Goal: Task Accomplishment & Management: Use online tool/utility

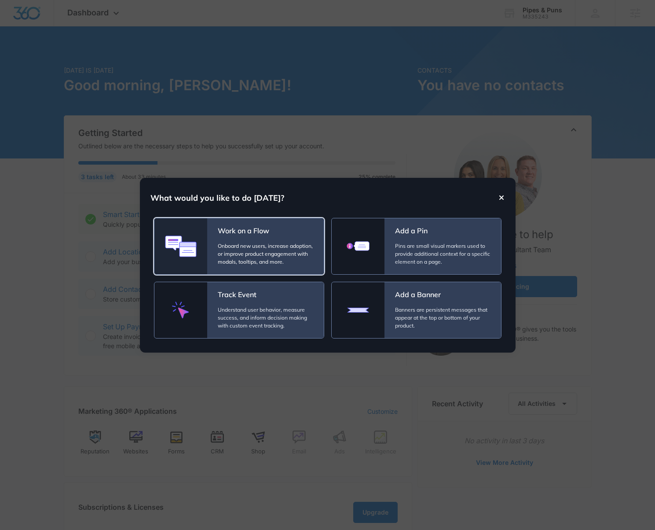
click at [258, 241] on div "Work on a Flow Onboard new users, increase adoption, or improve product engagem…" at bounding box center [265, 246] width 117 height 56
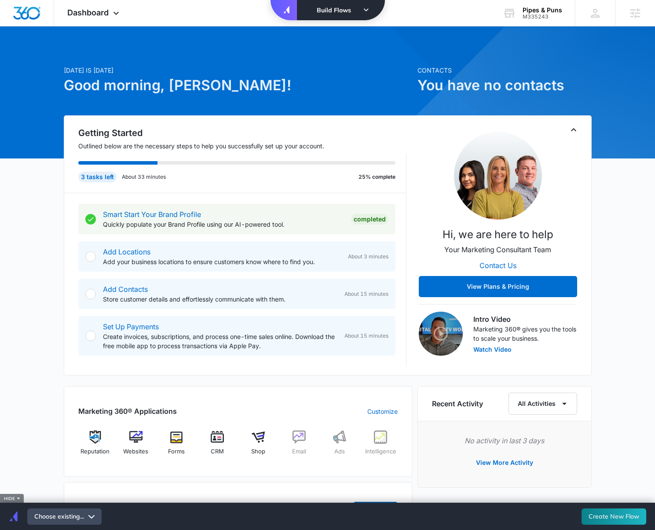
click at [70, 516] on span "Choose existing..." at bounding box center [61, 516] width 54 height 9
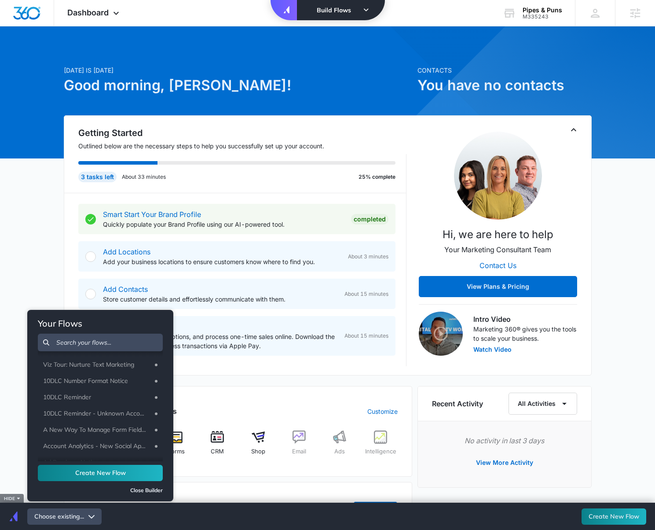
click at [96, 474] on button "Create New Flow" at bounding box center [100, 473] width 125 height 16
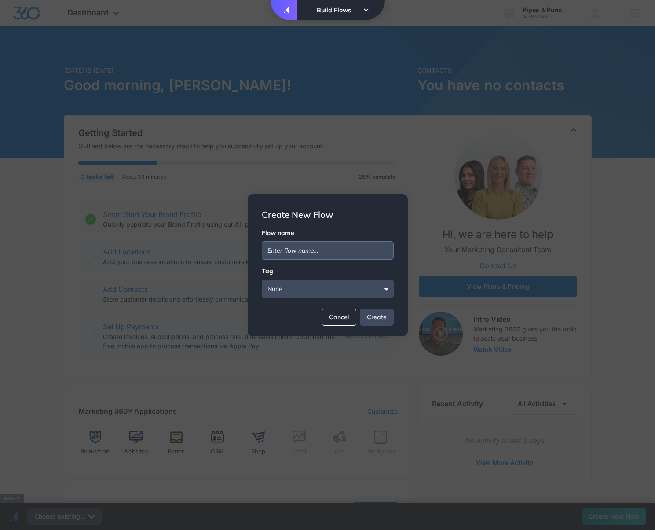
click at [302, 247] on input at bounding box center [328, 250] width 132 height 18
type input "Branded"
click at [339, 319] on button "Cancel" at bounding box center [339, 316] width 35 height 17
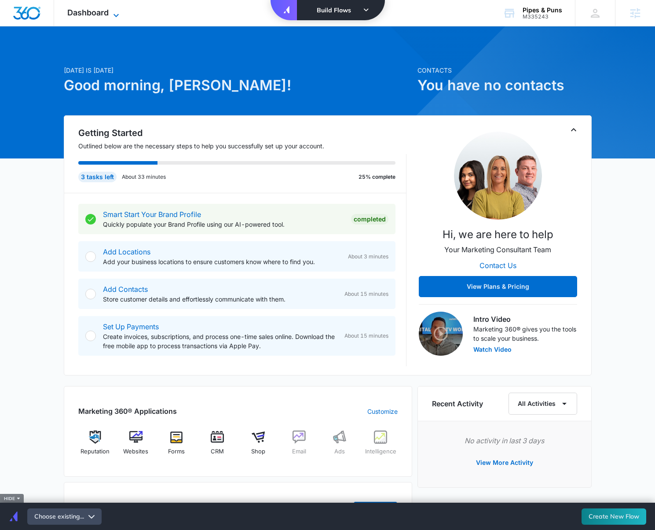
click at [95, 16] on span "Dashboard" at bounding box center [87, 12] width 41 height 9
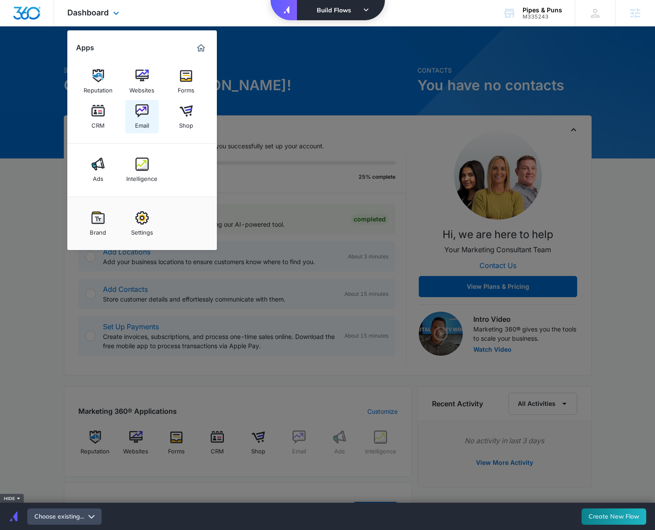
click at [150, 115] on link "Email" at bounding box center [141, 116] width 33 height 33
